Goal: Task Accomplishment & Management: Manage account settings

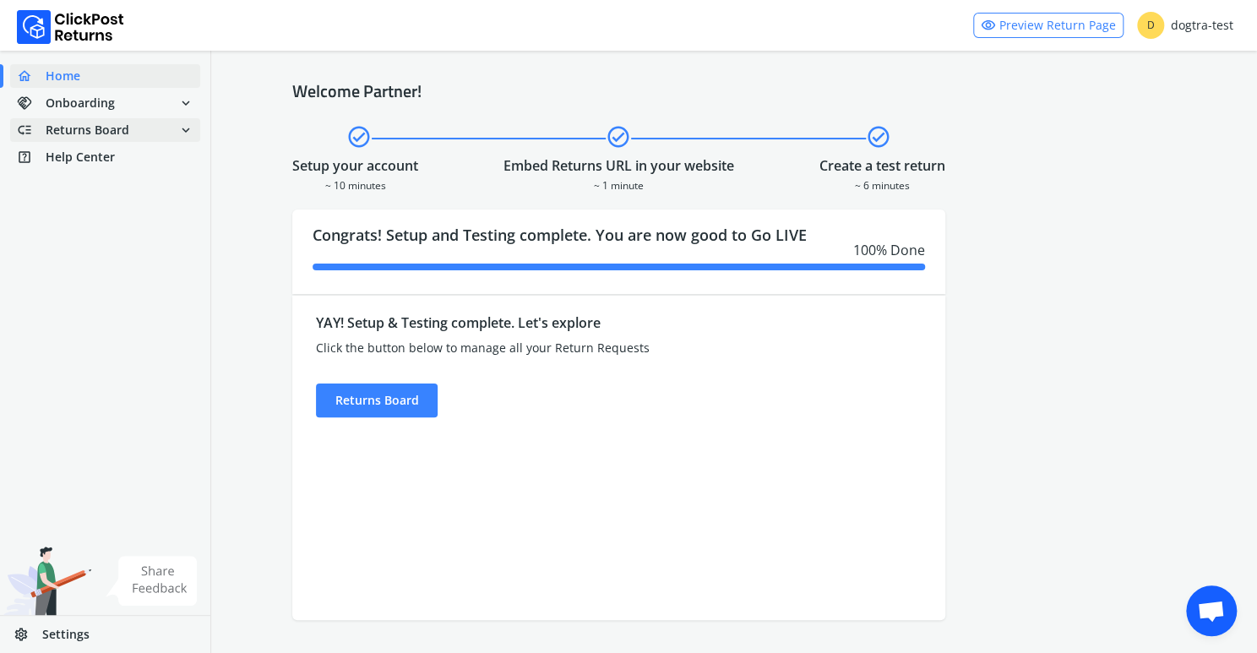
click at [110, 134] on span "Returns Board" at bounding box center [88, 130] width 84 height 17
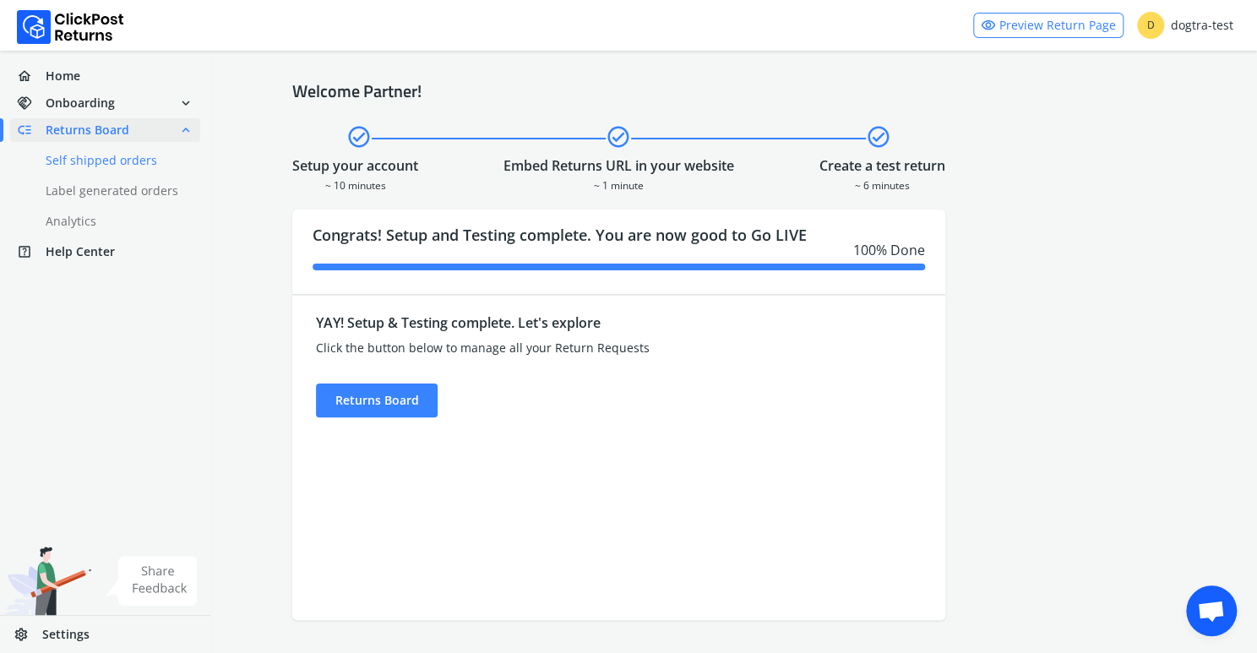
click at [104, 158] on link "done Self shipped orders" at bounding box center [115, 161] width 210 height 24
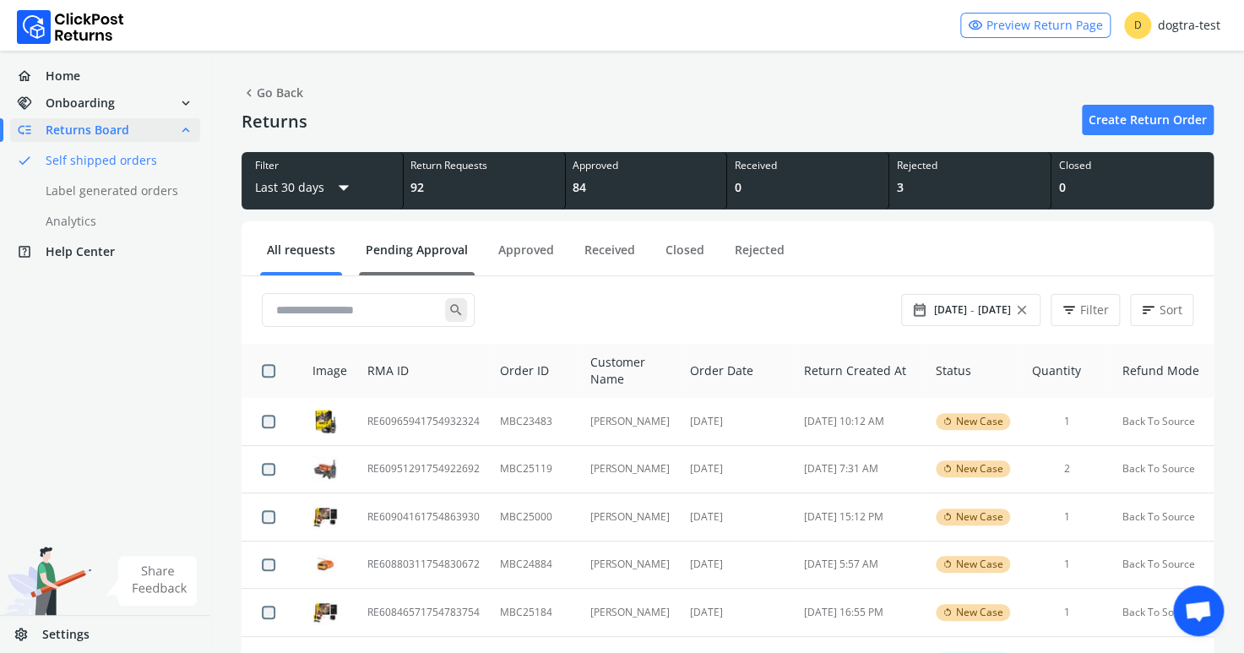
click at [411, 244] on link "Pending Approval" at bounding box center [417, 257] width 116 height 30
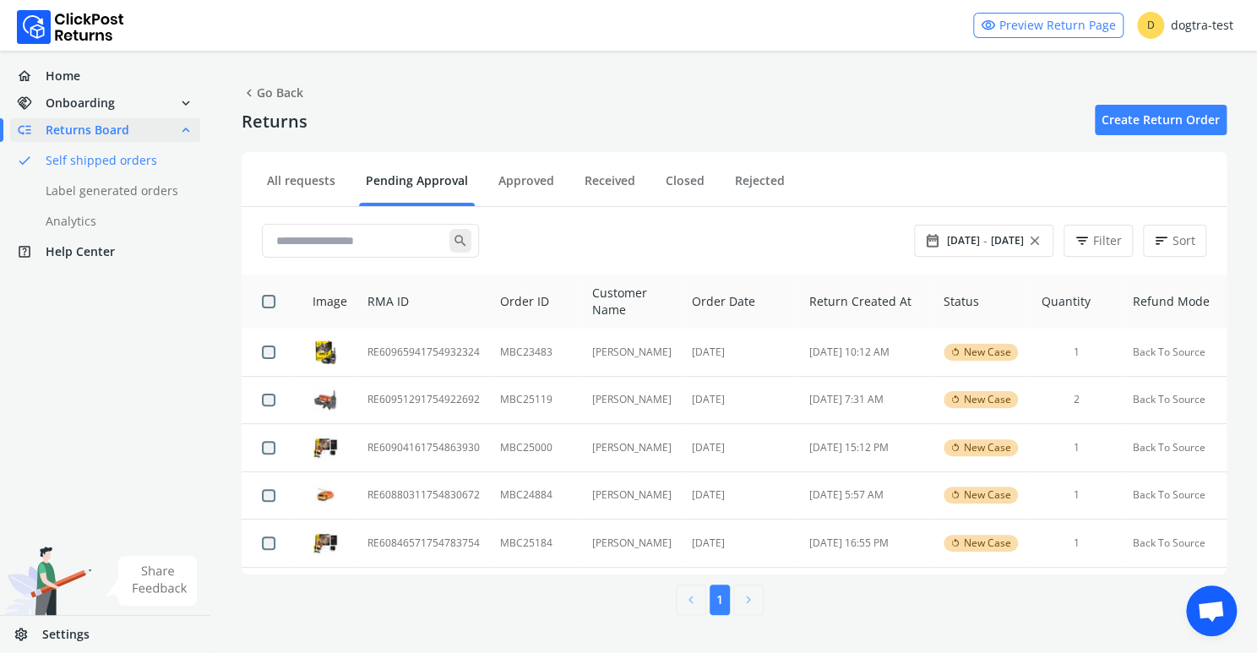
click at [26, 472] on div "home Home handshake Onboarding expand_more low_priority Returns Board expand_le…" at bounding box center [105, 352] width 211 height 602
click at [401, 541] on td "RE60846571754783754" at bounding box center [423, 544] width 133 height 48
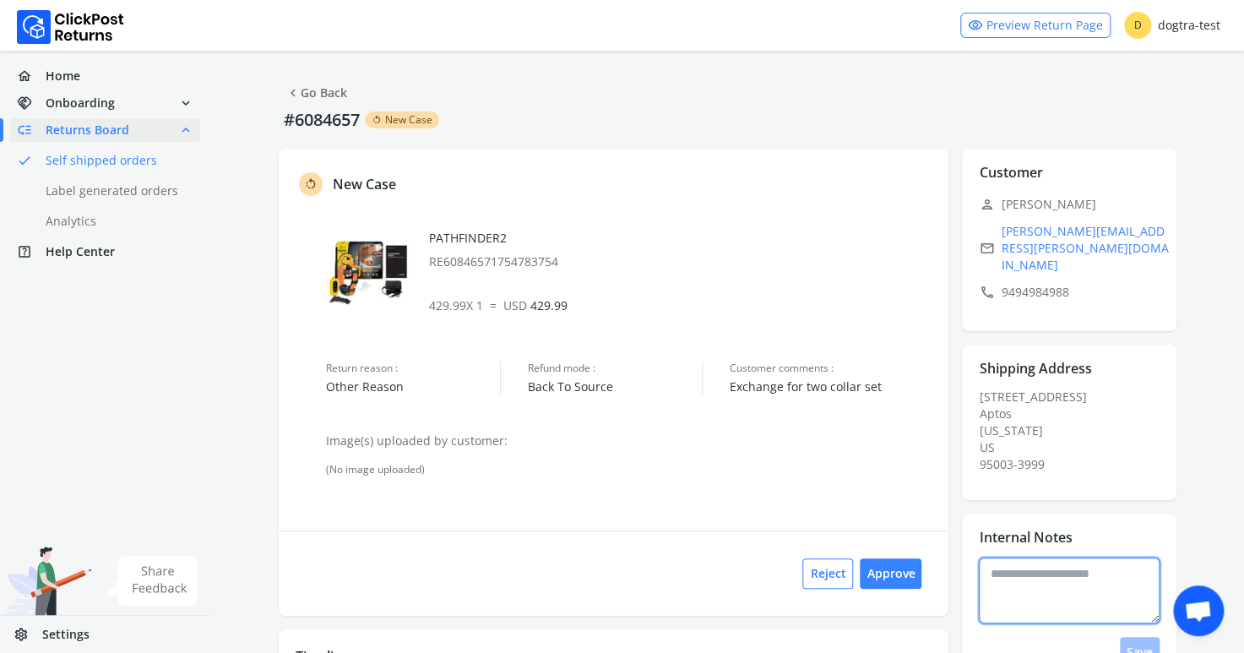
click at [1015, 562] on textarea at bounding box center [1069, 591] width 181 height 66
click at [895, 567] on button "Approve" at bounding box center [891, 573] width 62 height 30
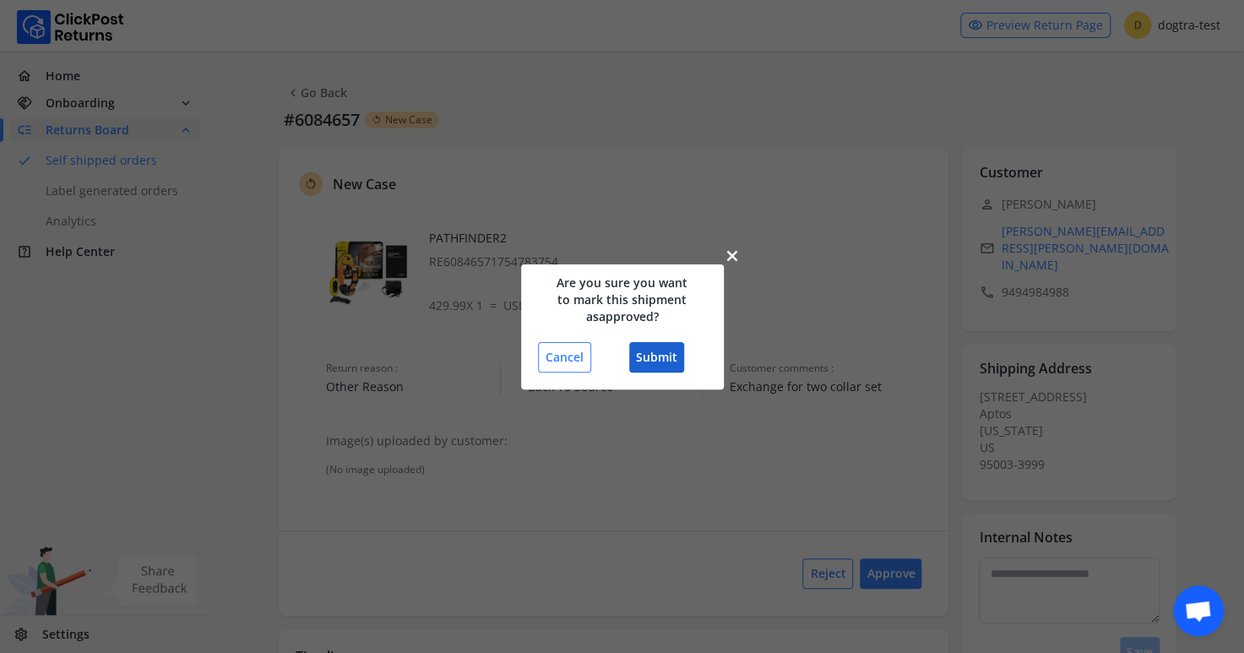
click at [658, 351] on button "Submit" at bounding box center [656, 357] width 55 height 30
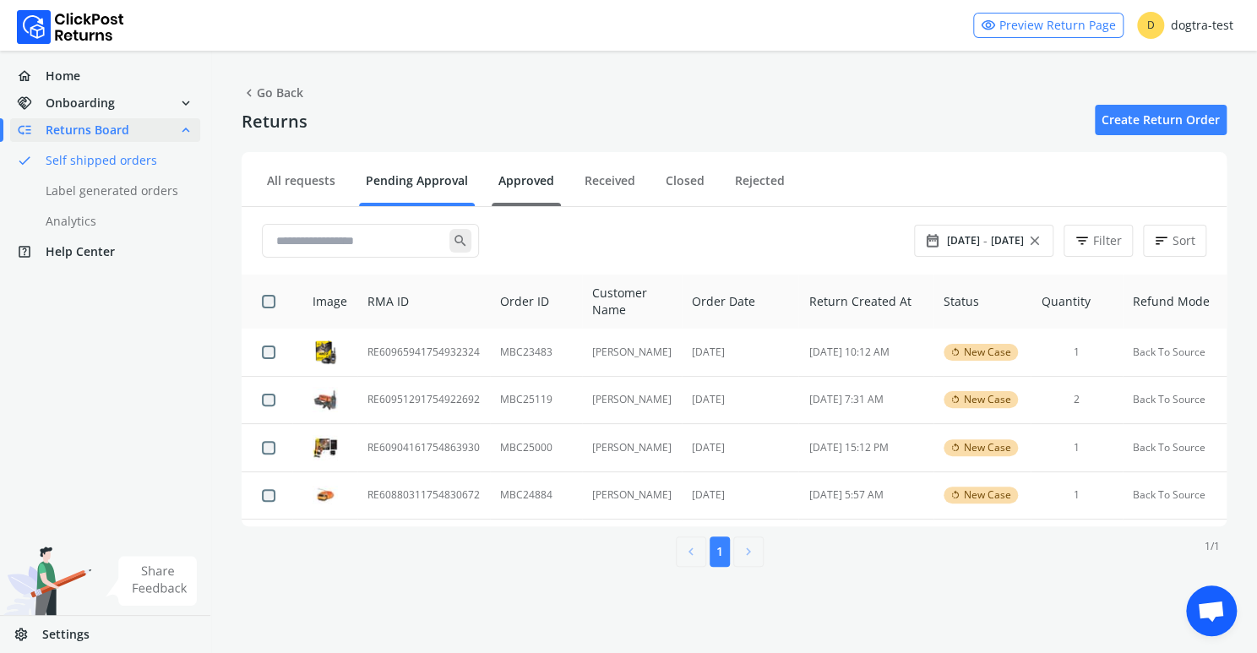
click at [517, 179] on link "Approved" at bounding box center [526, 187] width 69 height 30
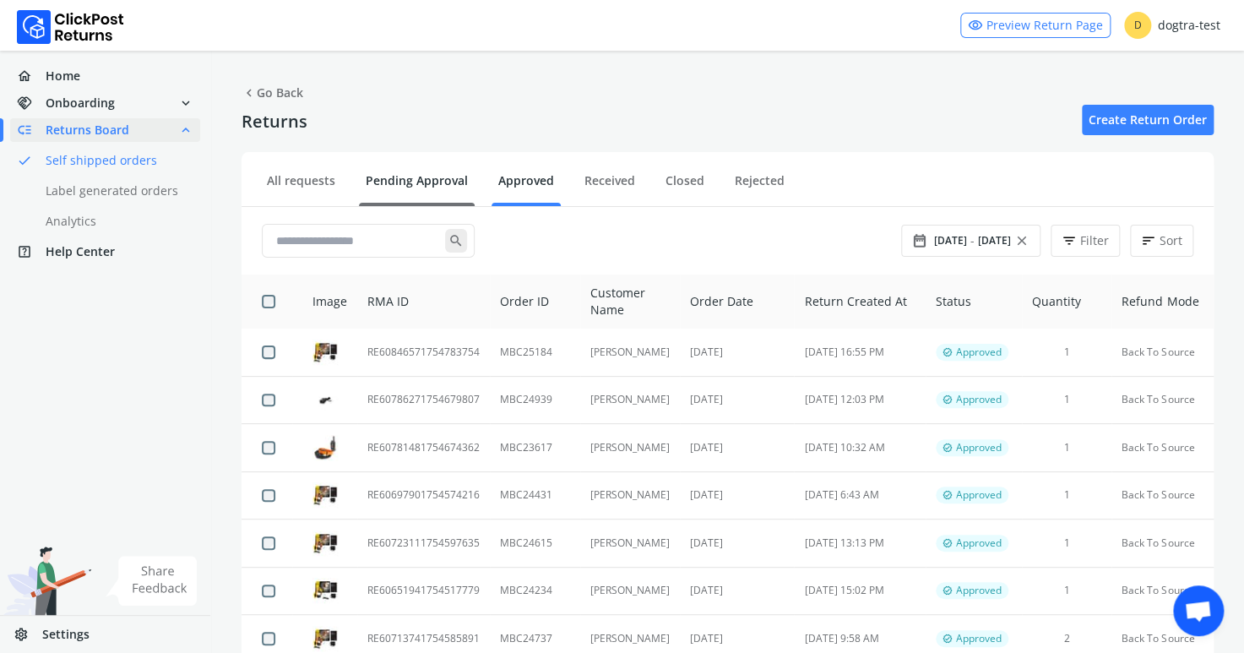
click at [415, 178] on link "Pending Approval" at bounding box center [417, 187] width 116 height 30
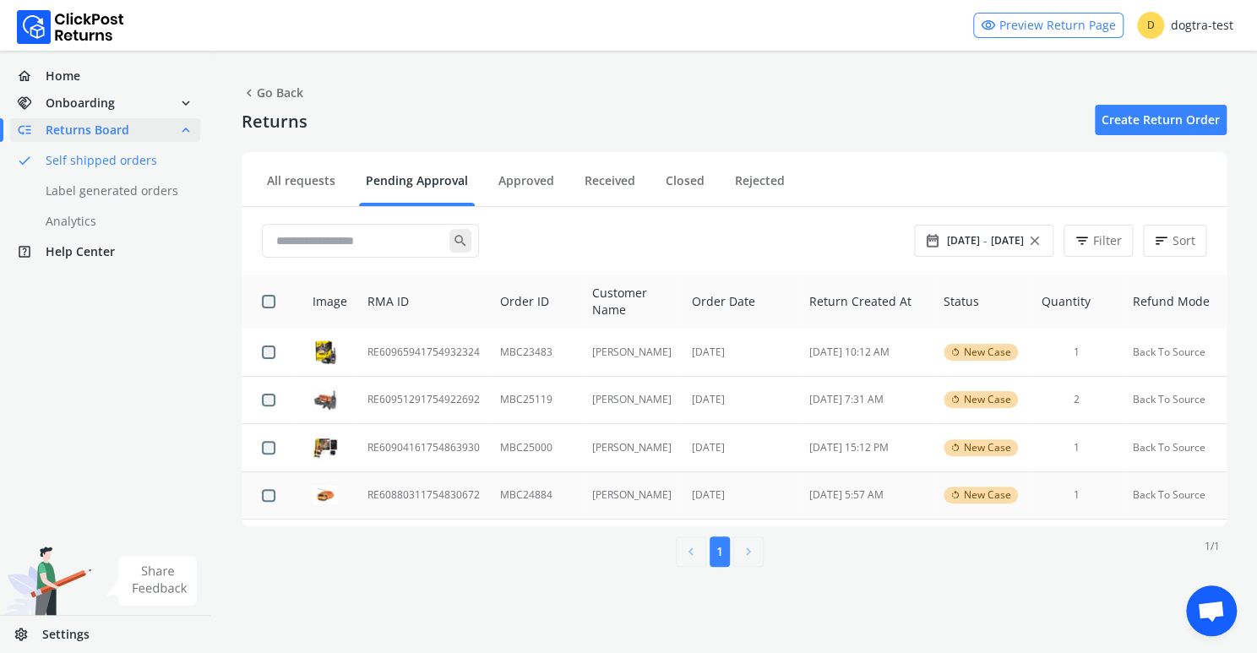
click at [402, 492] on td "RE60880311754830672" at bounding box center [423, 495] width 133 height 48
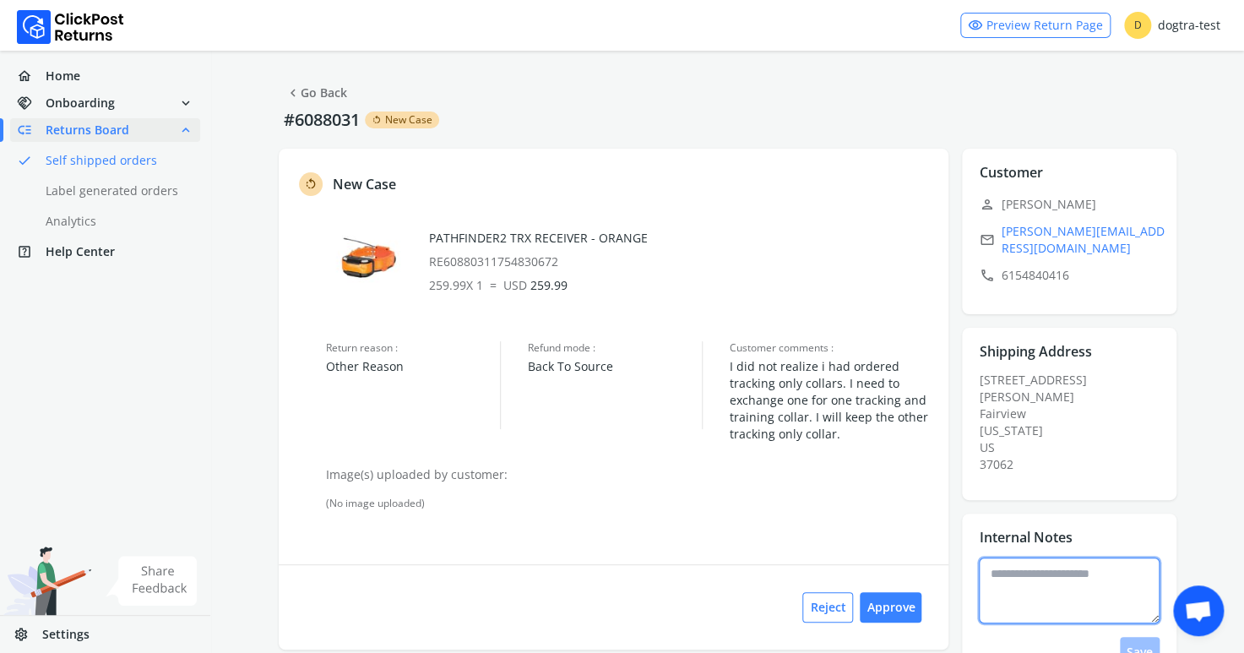
click at [1010, 558] on textarea at bounding box center [1069, 591] width 181 height 66
type textarea "**********"
click at [1145, 637] on button "Save" at bounding box center [1140, 652] width 40 height 30
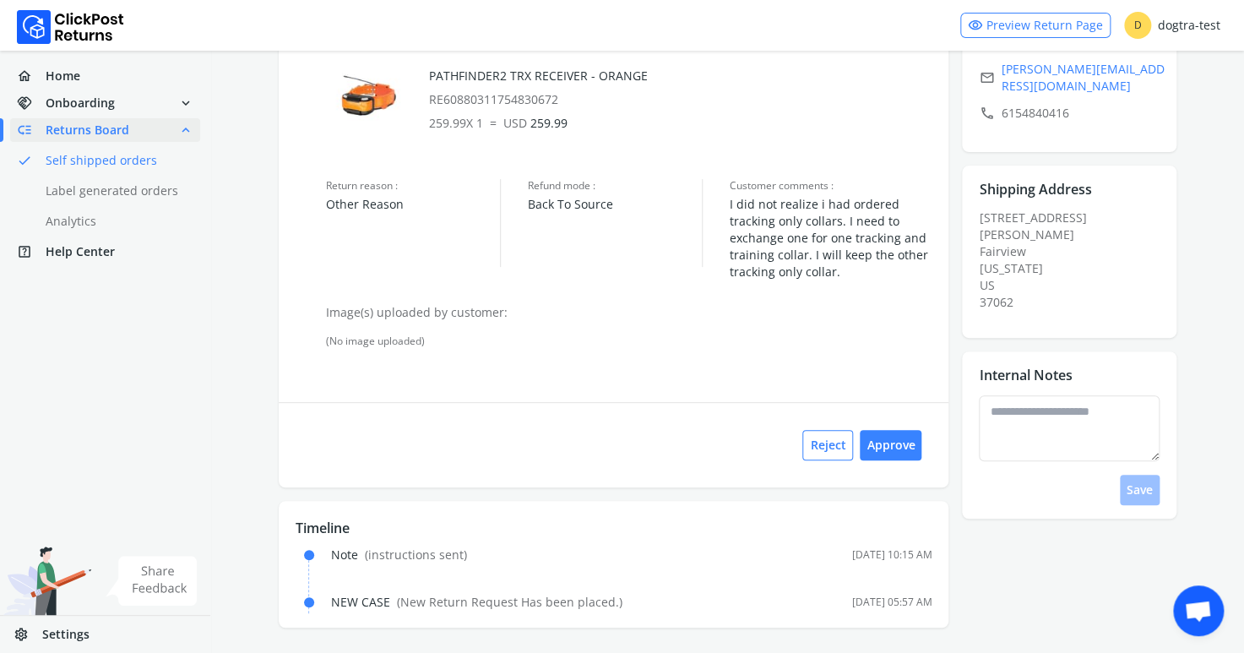
scroll to position [60, 0]
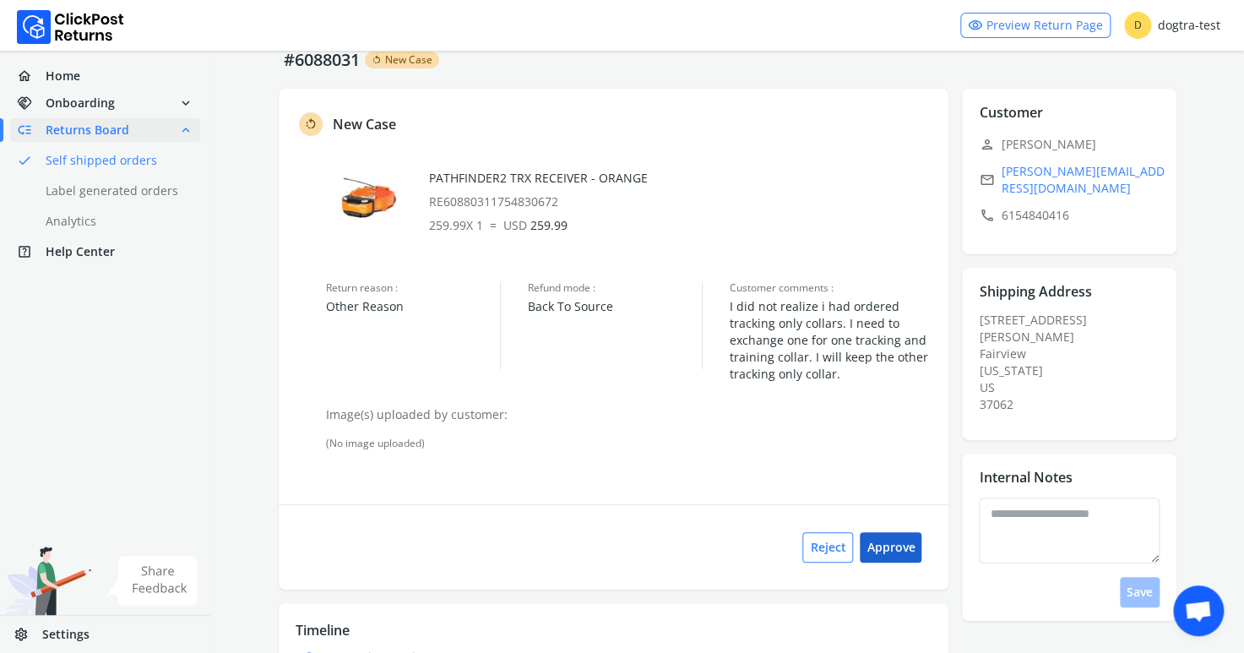
click at [891, 541] on button "Approve" at bounding box center [891, 547] width 62 height 30
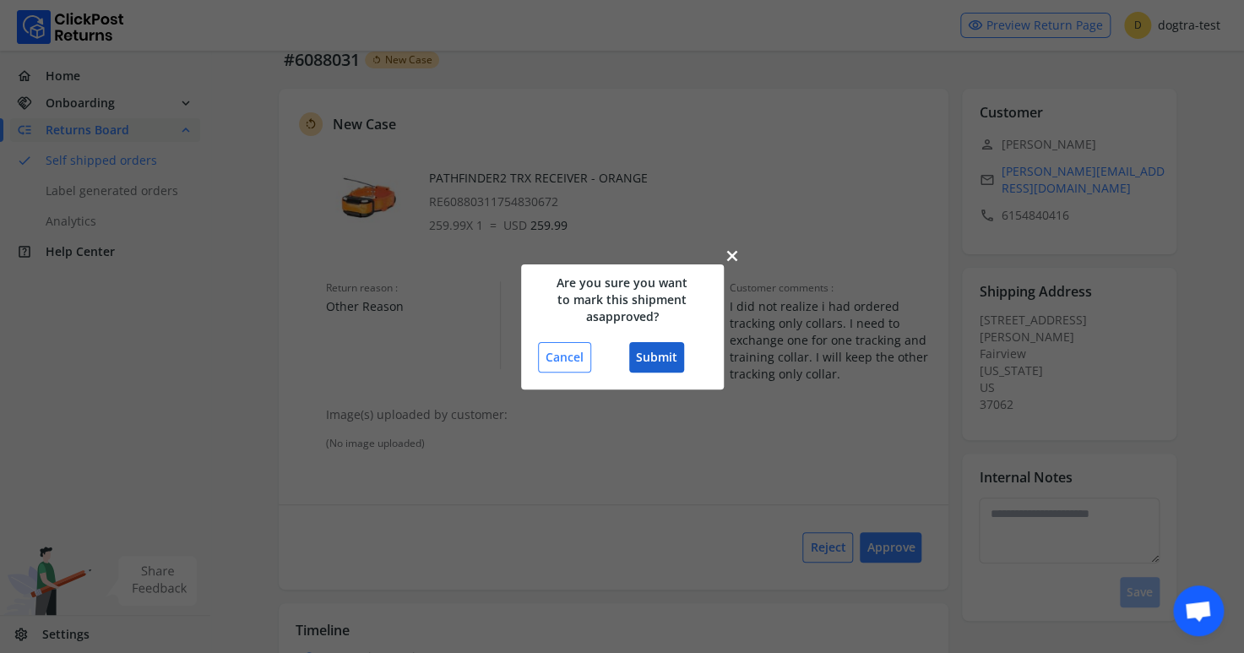
click at [657, 352] on button "Submit" at bounding box center [656, 357] width 55 height 30
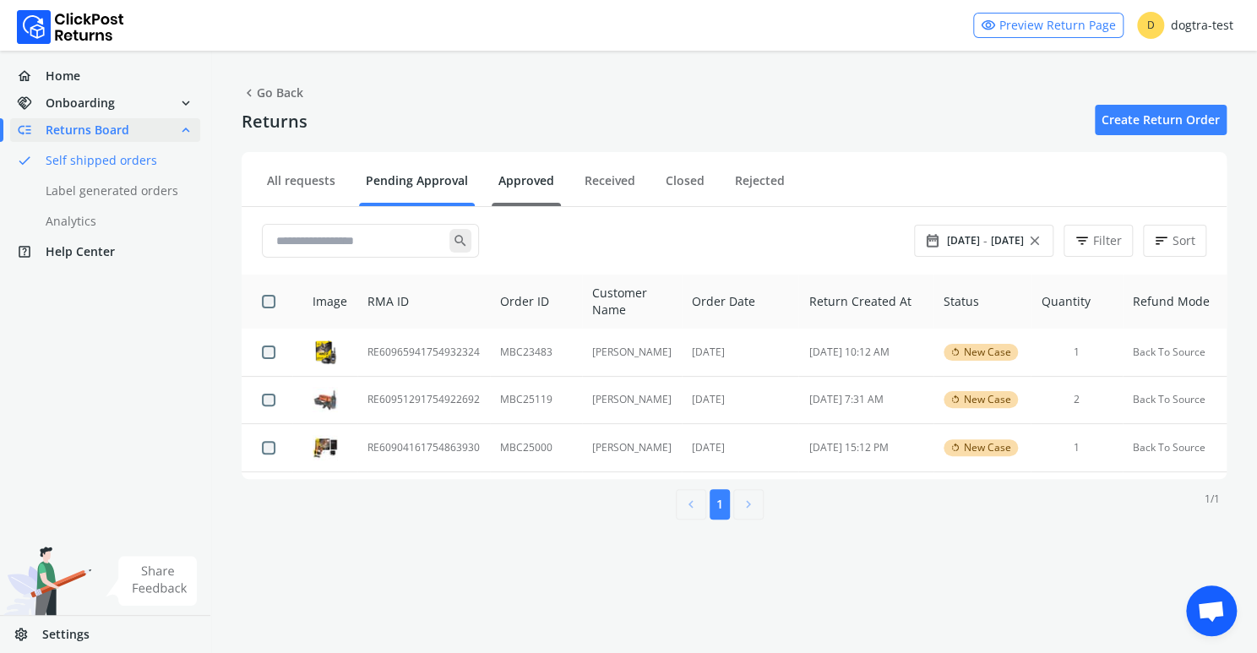
click at [514, 177] on link "Approved" at bounding box center [526, 187] width 69 height 30
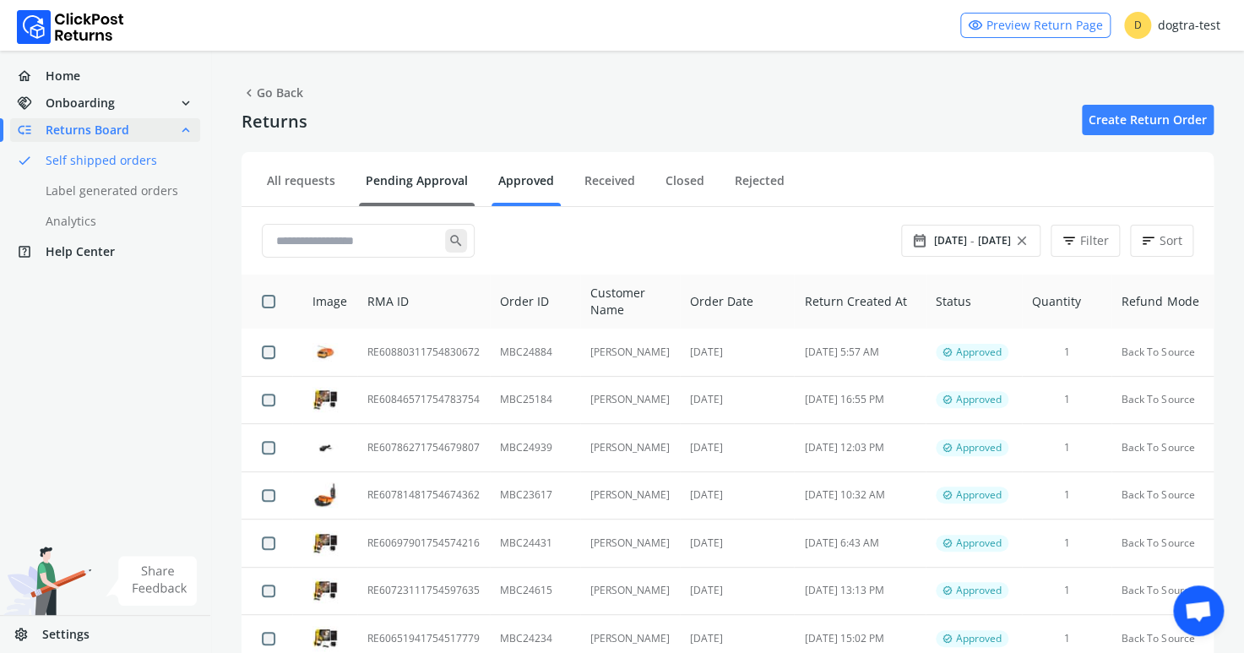
click at [403, 172] on link "Pending Approval" at bounding box center [417, 187] width 116 height 30
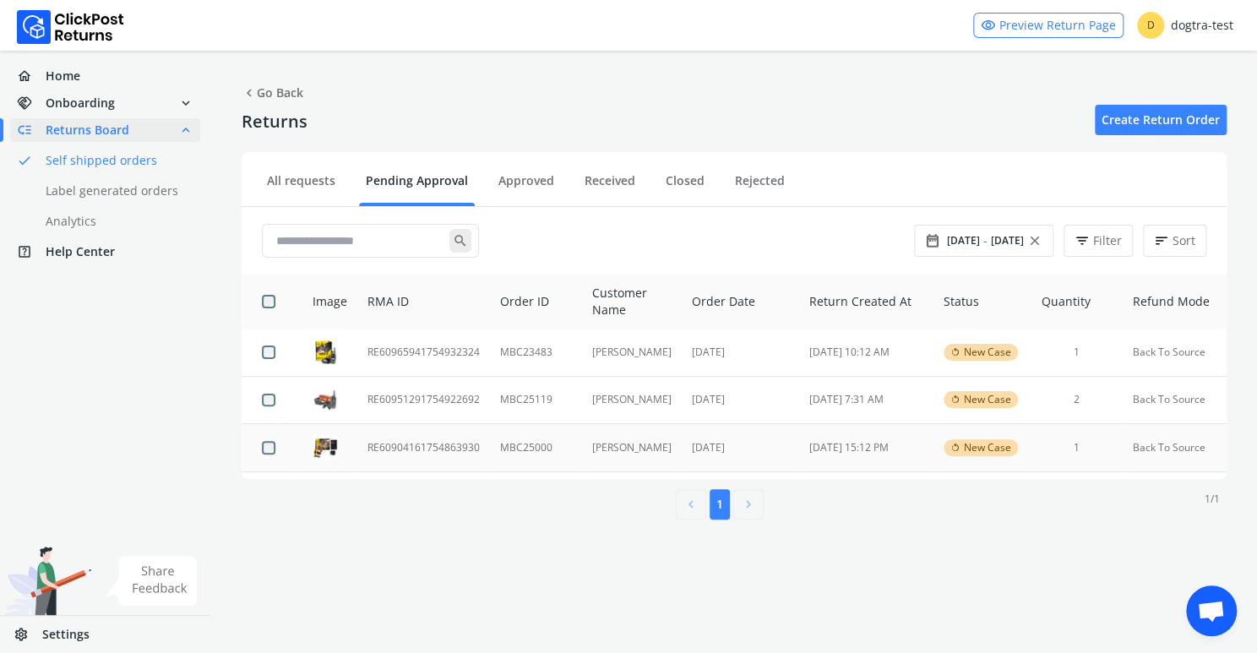
click at [453, 447] on td "RE60904161754863930" at bounding box center [423, 448] width 133 height 48
click at [378, 398] on td "RE60951291754922692" at bounding box center [423, 400] width 133 height 48
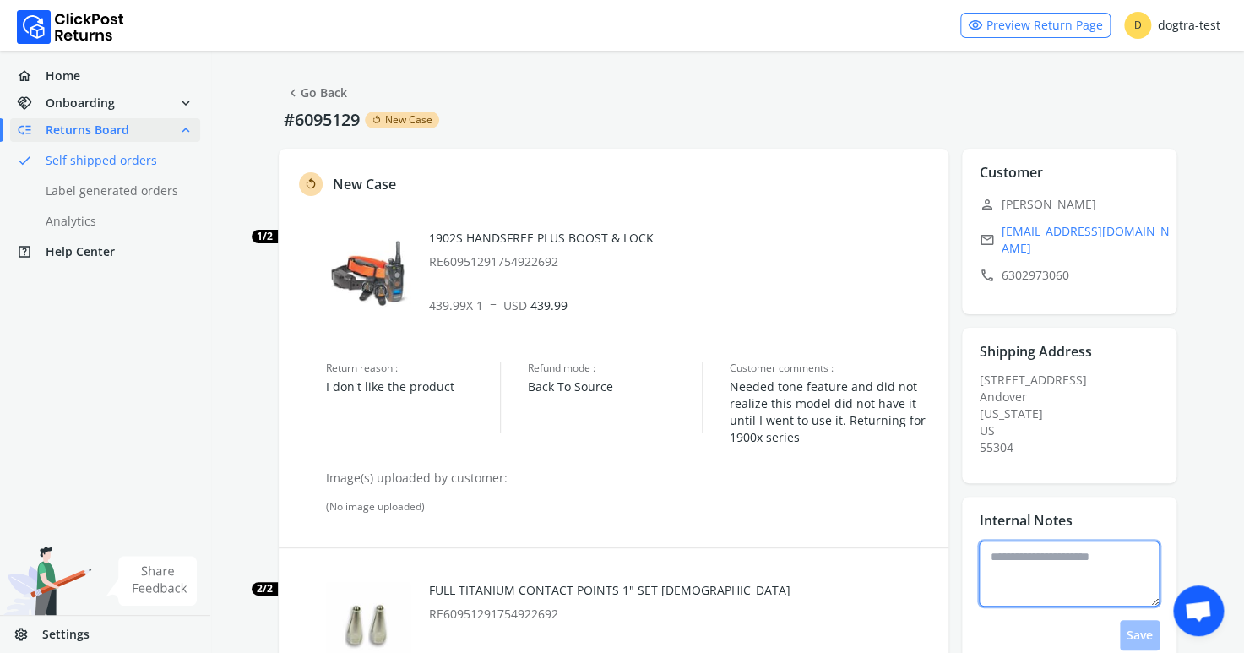
click at [1020, 546] on textarea at bounding box center [1069, 574] width 181 height 66
type textarea "**********"
click at [1137, 620] on button "Save" at bounding box center [1140, 635] width 40 height 30
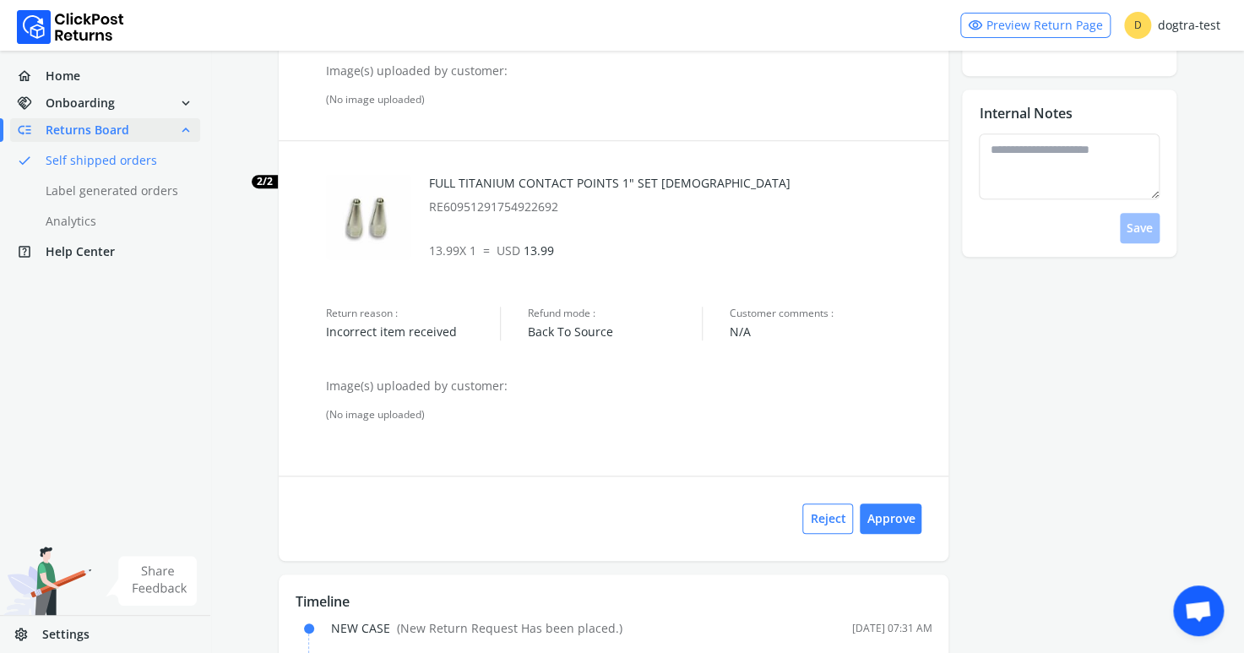
scroll to position [418, 0]
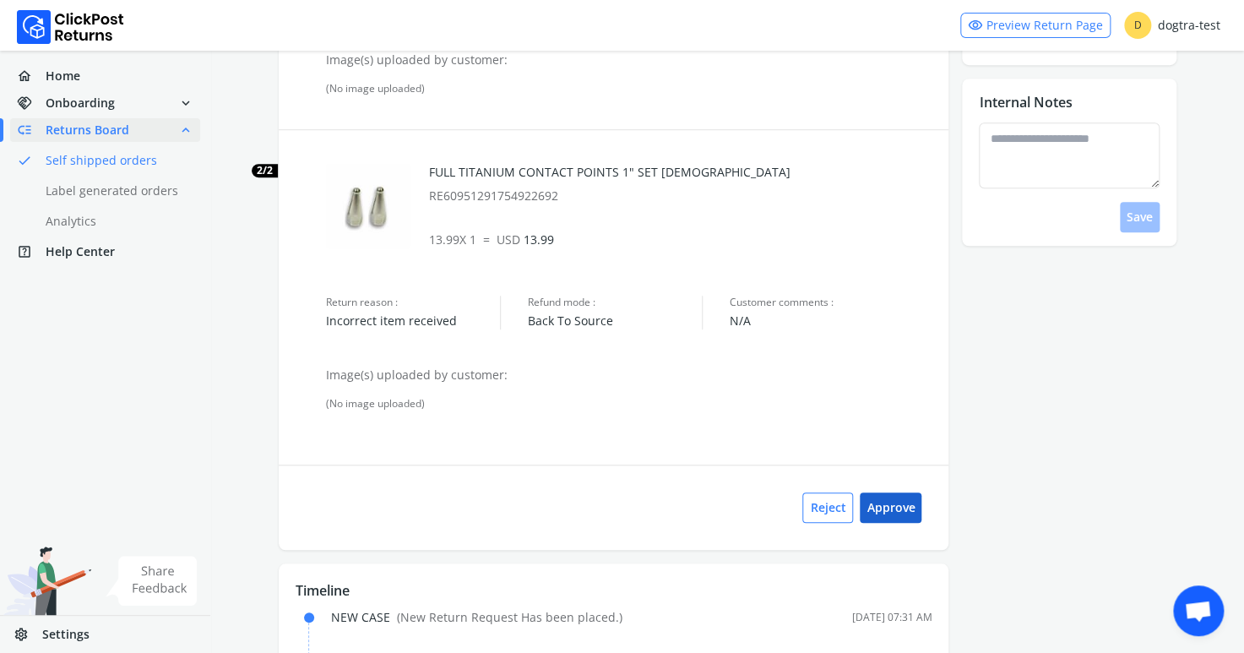
click at [903, 507] on button "Approve" at bounding box center [891, 507] width 62 height 30
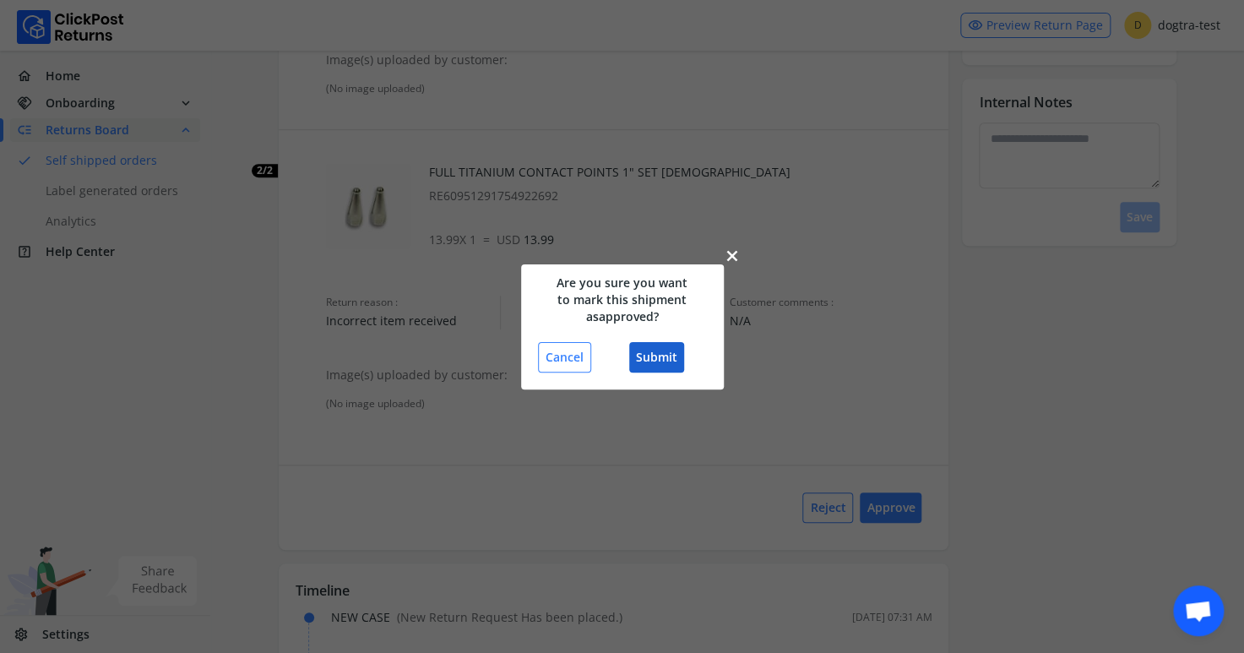
click at [669, 352] on button "Submit" at bounding box center [656, 357] width 55 height 30
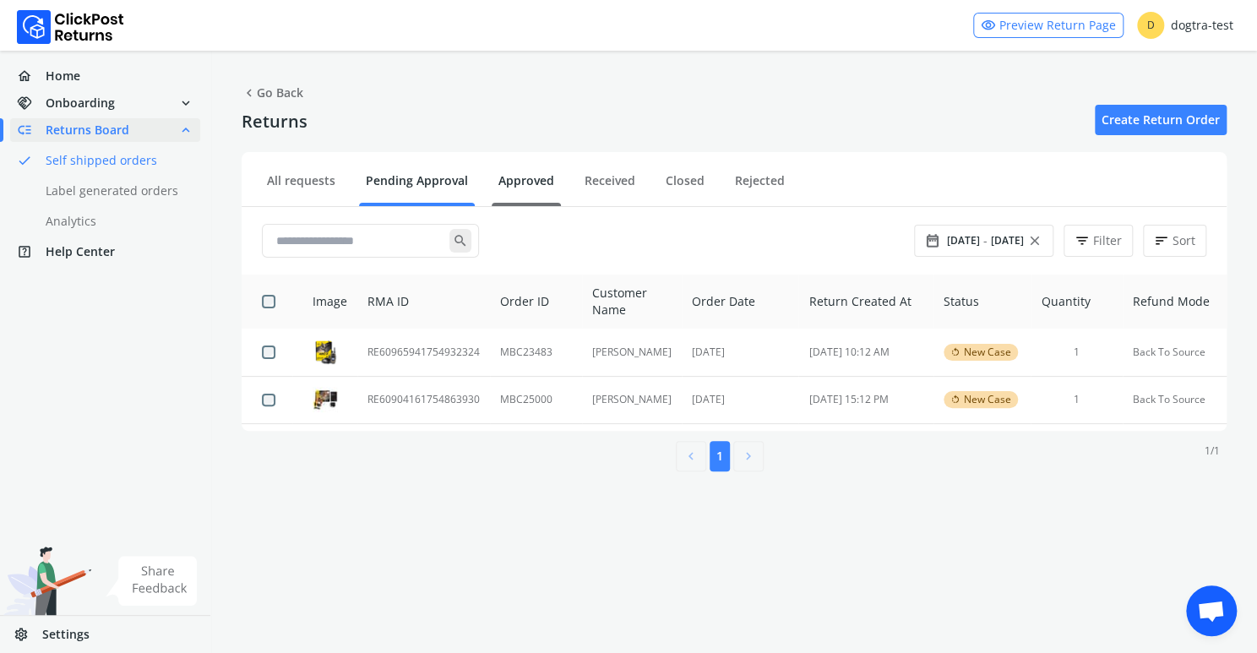
click at [514, 183] on link "Approved" at bounding box center [526, 187] width 69 height 30
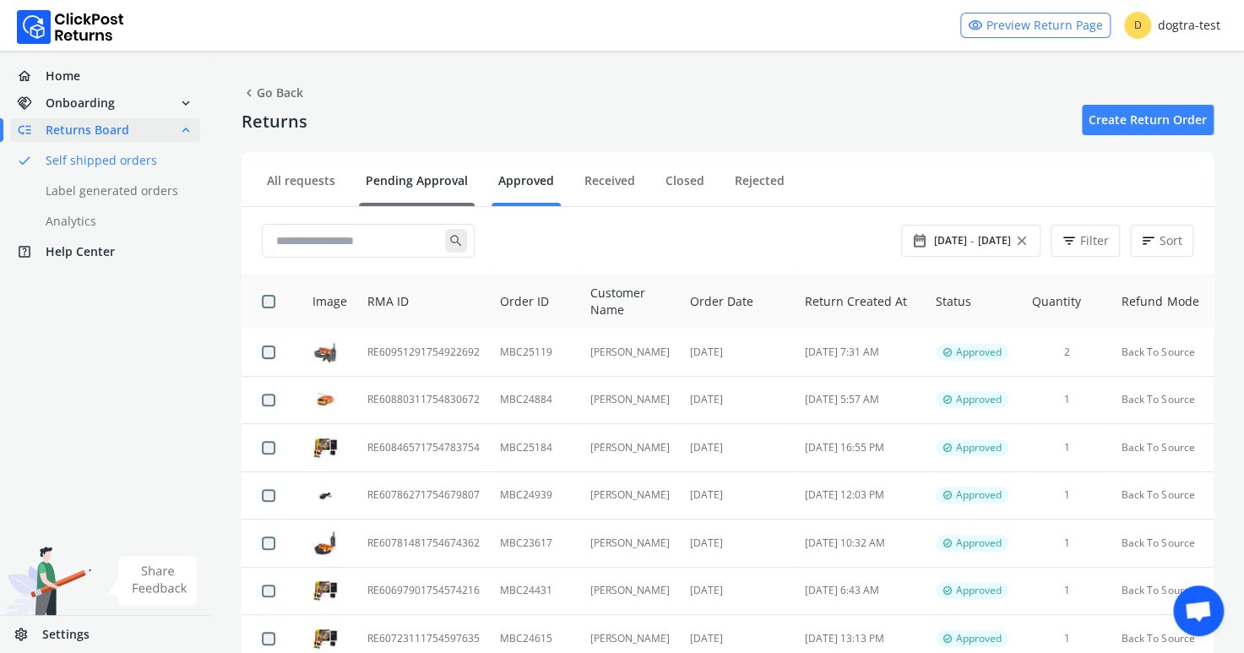
click at [392, 177] on link "Pending Approval" at bounding box center [417, 187] width 116 height 30
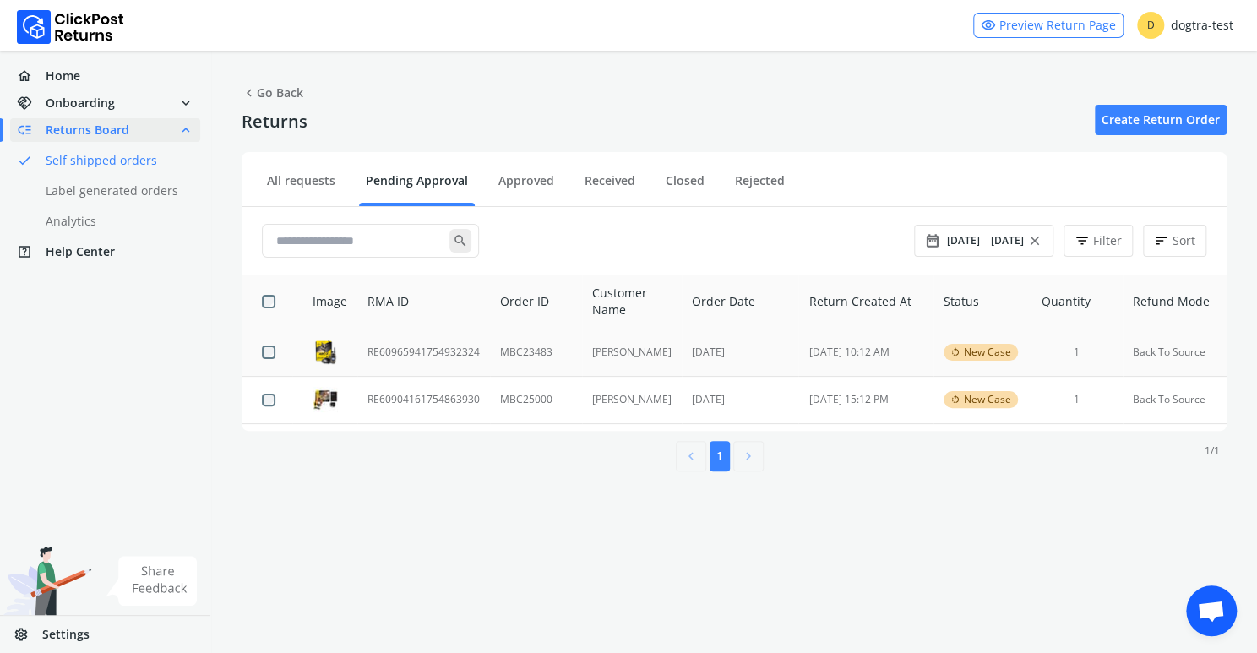
click at [401, 351] on td "RE60965941754932324" at bounding box center [423, 352] width 133 height 47
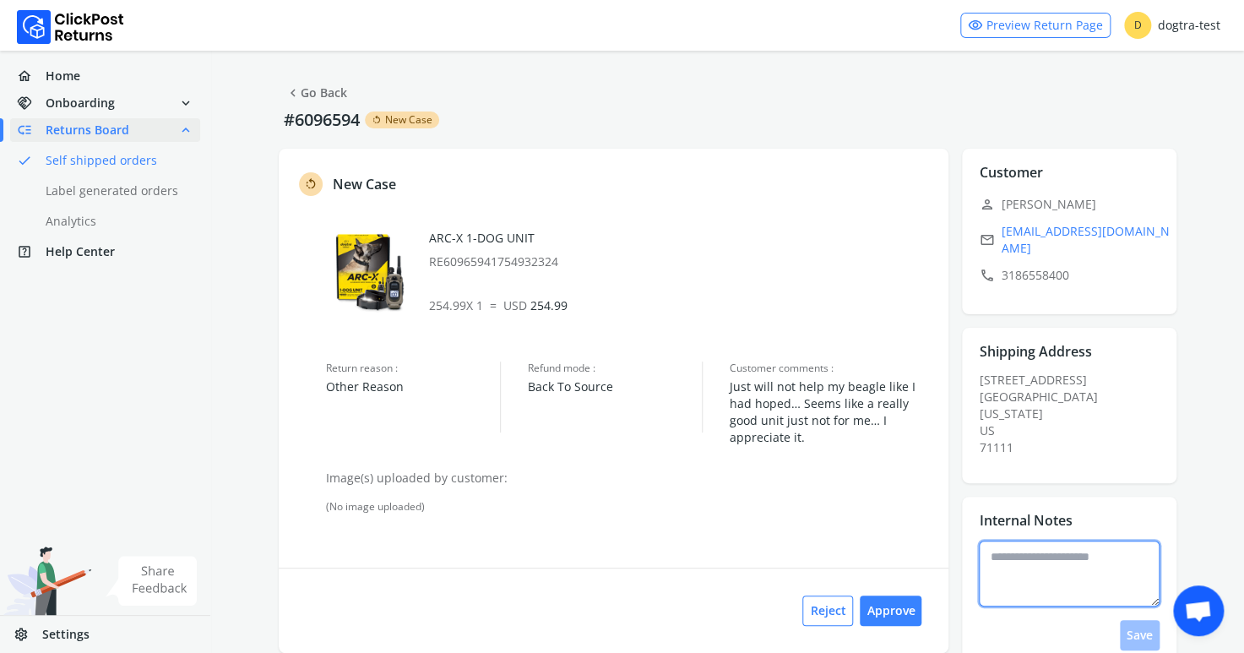
click at [1028, 551] on textarea at bounding box center [1069, 574] width 181 height 66
type textarea "**********"
click at [1138, 624] on button "Save" at bounding box center [1140, 635] width 40 height 30
click at [898, 608] on button "Approve" at bounding box center [891, 611] width 62 height 30
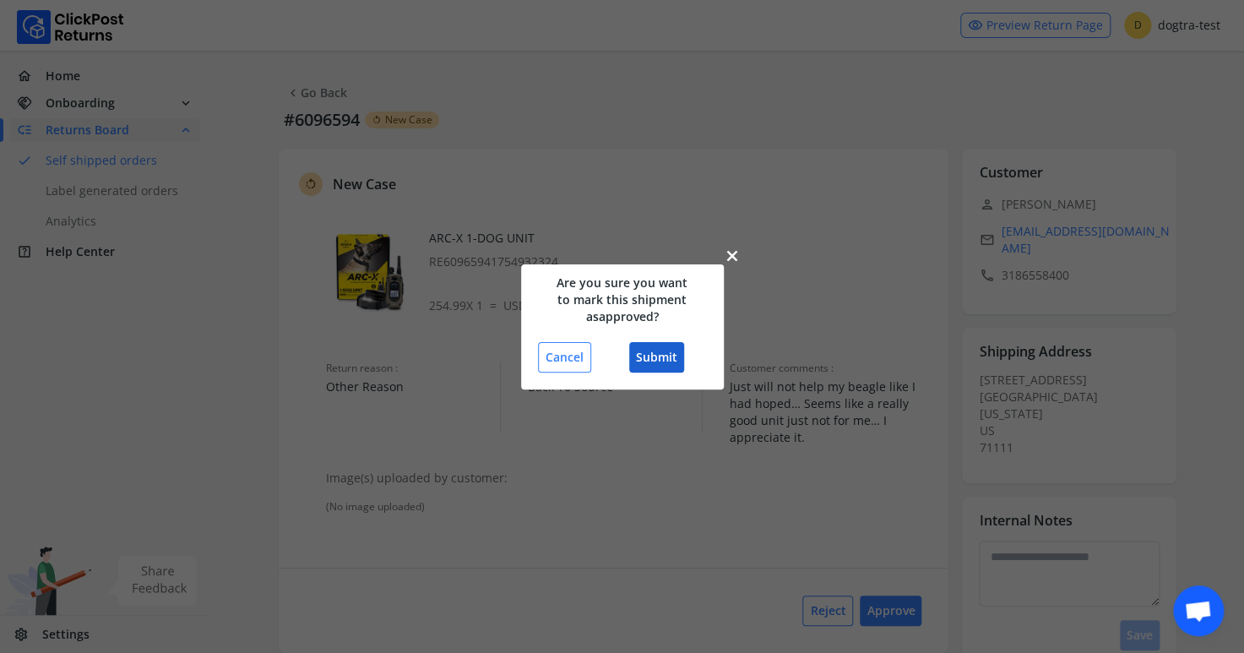
click at [653, 346] on button "Submit" at bounding box center [656, 357] width 55 height 30
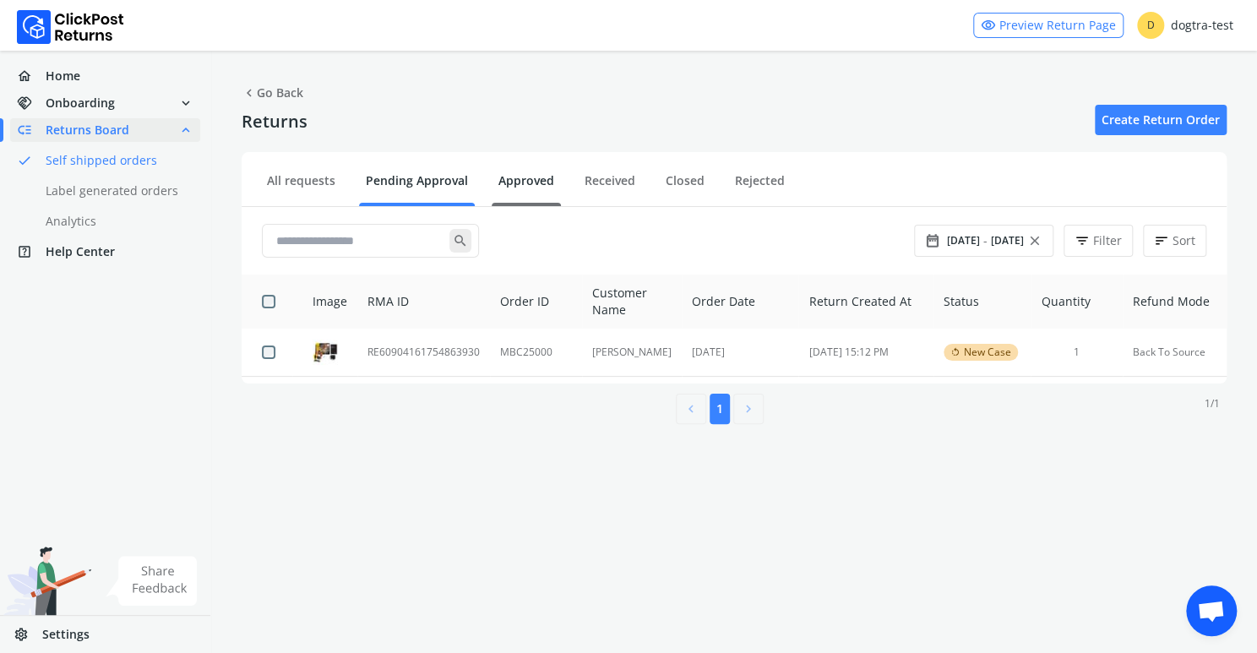
click at [531, 180] on link "Approved" at bounding box center [526, 187] width 69 height 30
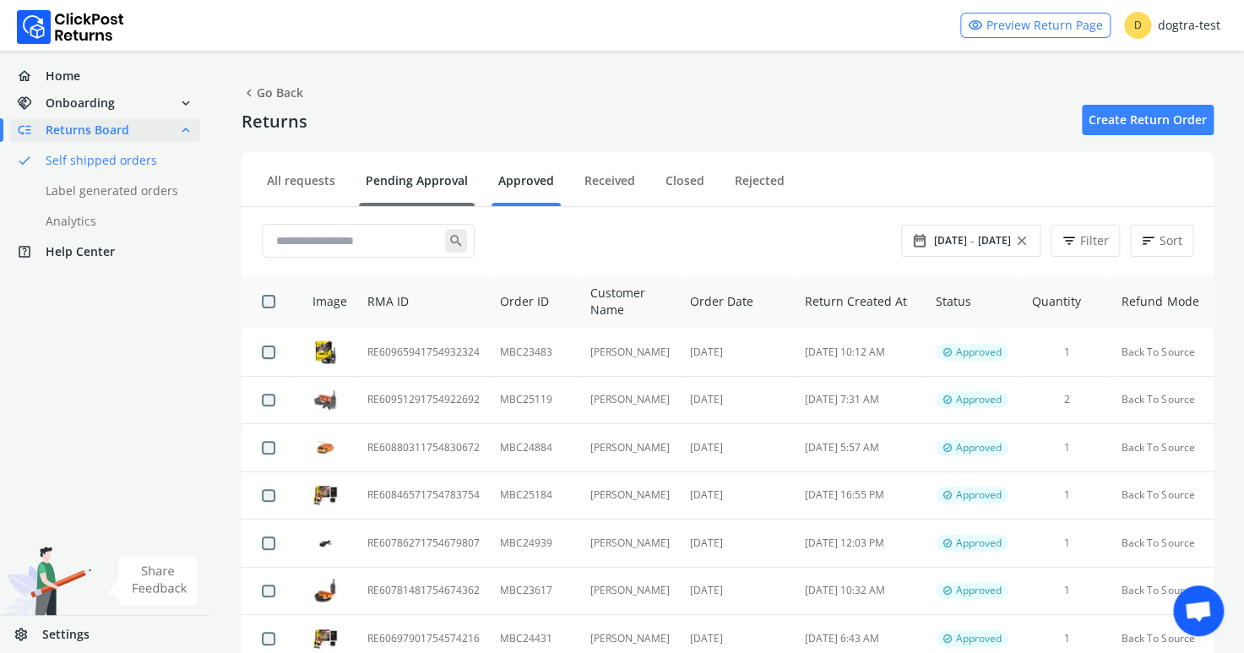
click at [427, 174] on link "Pending Approval" at bounding box center [417, 187] width 116 height 30
